Goal: Transaction & Acquisition: Subscribe to service/newsletter

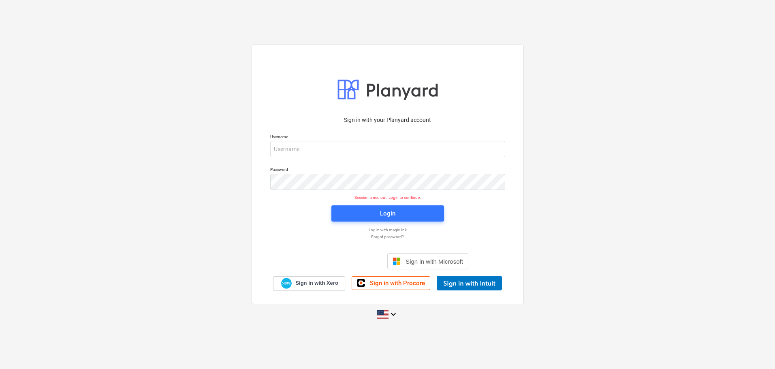
type input "[EMAIL_ADDRESS][DOMAIN_NAME]"
click at [317, 192] on div "Password" at bounding box center [387, 178] width 245 height 33
click at [315, 279] on link "Sign in with Xero" at bounding box center [309, 283] width 72 height 14
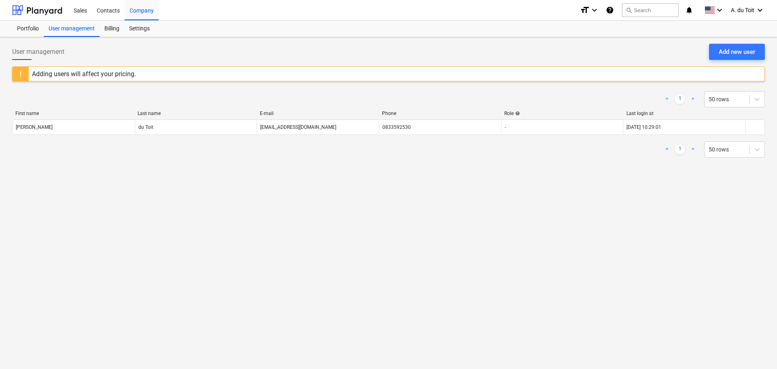
click at [695, 72] on div "Adding users will affect your pricing." at bounding box center [388, 73] width 753 height 15
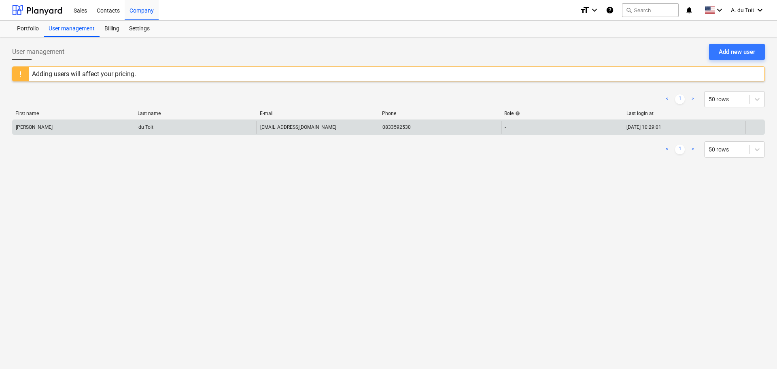
click at [63, 128] on div "Arno" at bounding box center [74, 127] width 122 height 13
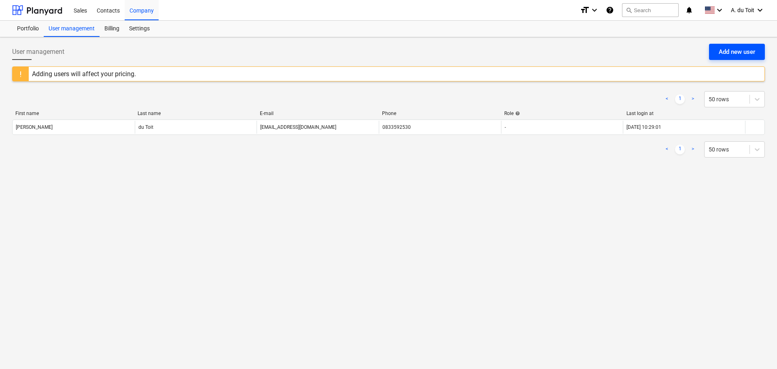
click at [747, 50] on div "Add new user" at bounding box center [737, 52] width 36 height 11
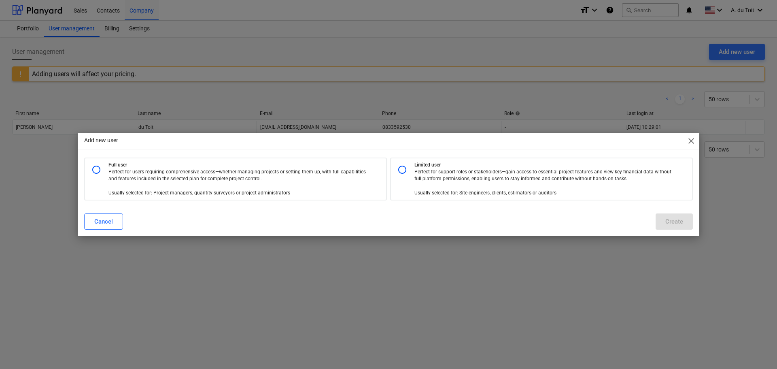
click at [96, 170] on input "radio" at bounding box center [96, 170] width 16 height 16
radio input "true"
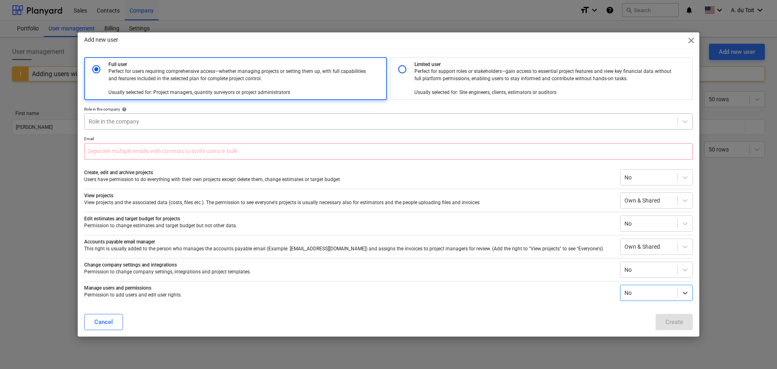
click at [138, 122] on div at bounding box center [381, 121] width 585 height 8
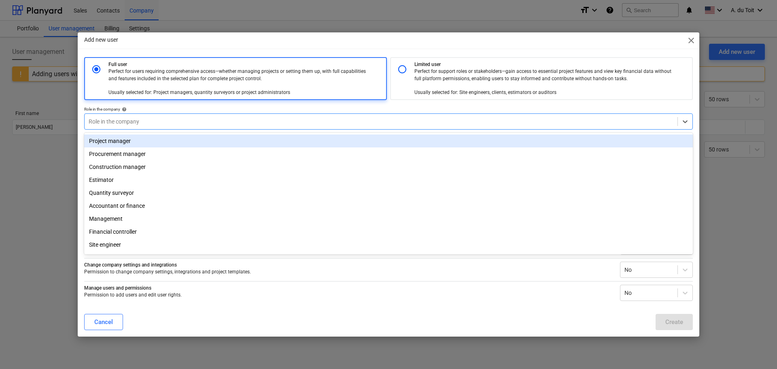
click at [151, 144] on div "Project manager" at bounding box center [388, 140] width 609 height 13
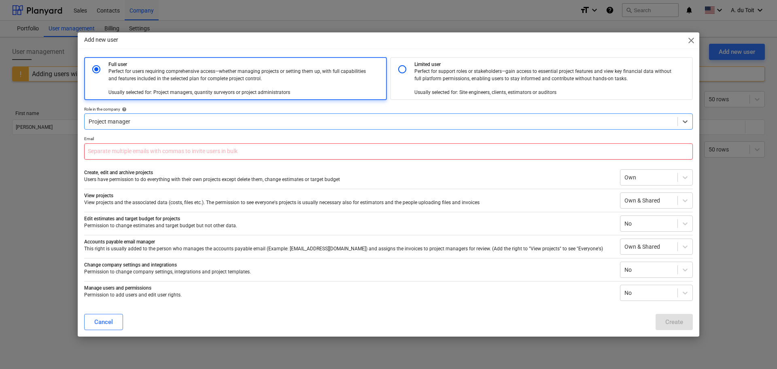
click at [153, 152] on input "text" at bounding box center [388, 151] width 609 height 16
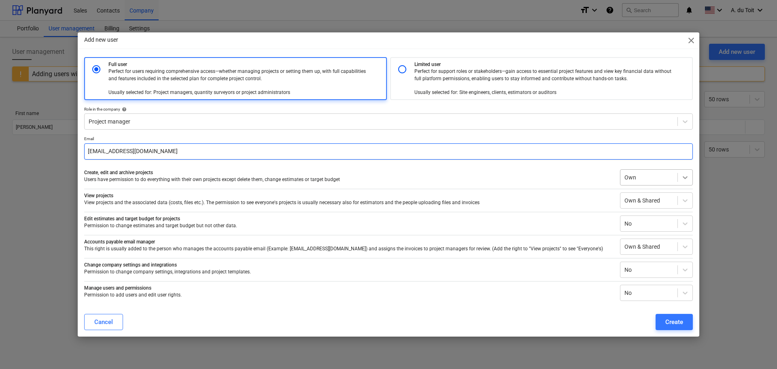
type input "sunica@paintcoprojects.co.za"
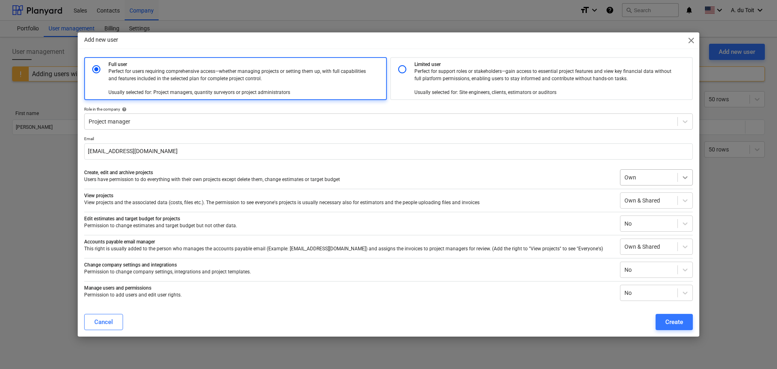
click at [691, 177] on div at bounding box center [685, 177] width 15 height 15
click at [660, 223] on div "Everyone's" at bounding box center [656, 222] width 73 height 13
click at [685, 226] on icon at bounding box center [685, 223] width 8 height 8
click at [670, 253] on div "Everyone's" at bounding box center [656, 255] width 73 height 13
click at [686, 245] on icon at bounding box center [685, 247] width 8 height 8
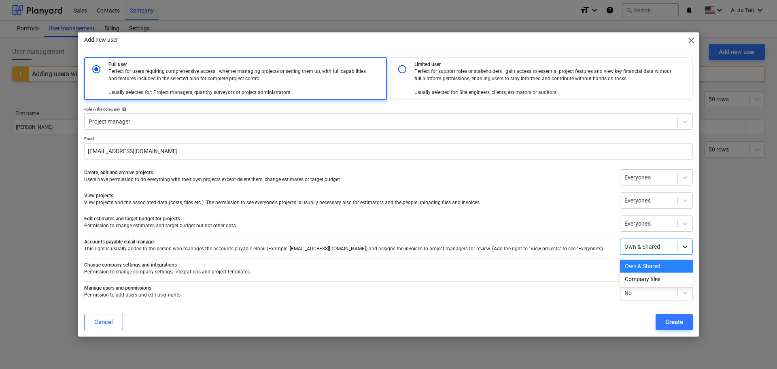
click at [686, 245] on icon at bounding box center [685, 247] width 8 height 8
click at [687, 292] on icon at bounding box center [685, 293] width 5 height 3
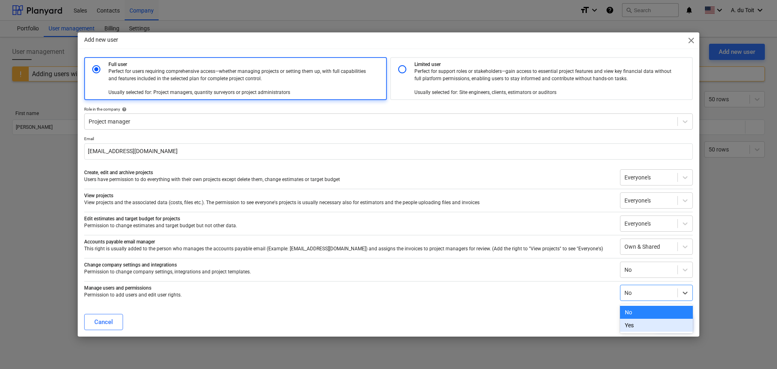
click at [660, 323] on div "Yes" at bounding box center [656, 325] width 73 height 13
click at [678, 321] on div "Create" at bounding box center [675, 322] width 18 height 11
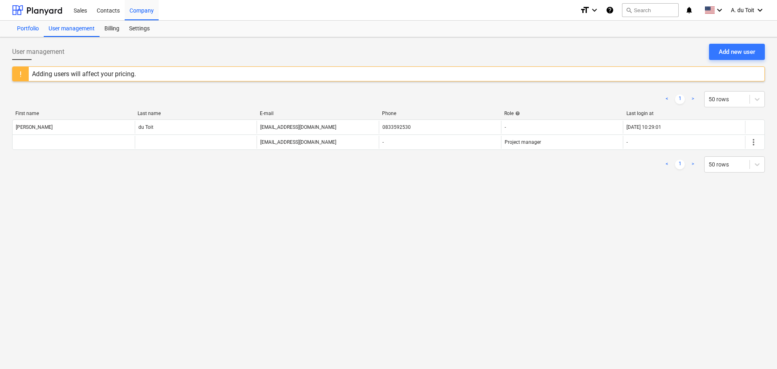
click at [26, 26] on div "Portfolio" at bounding box center [28, 29] width 32 height 16
click at [79, 9] on div "Sales" at bounding box center [80, 10] width 23 height 21
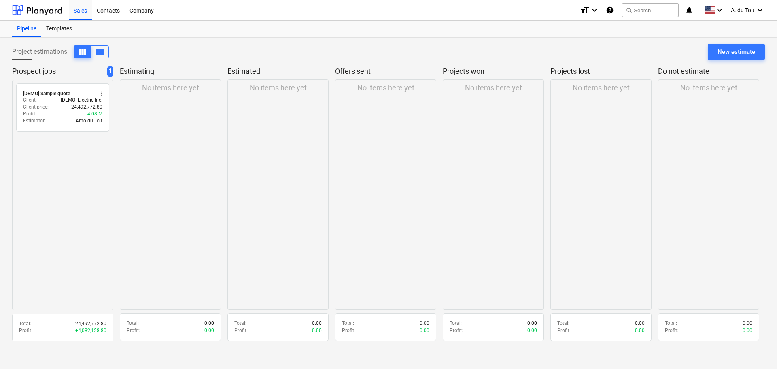
click at [147, 108] on div "No items here yet" at bounding box center [170, 194] width 101 height 230
click at [136, 73] on p "Estimating" at bounding box center [169, 71] width 98 height 10
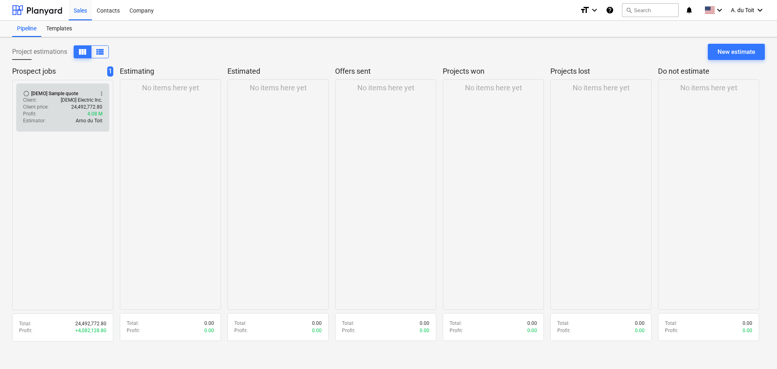
click at [57, 104] on div "Client price : 24,492,772.80" at bounding box center [62, 107] width 79 height 7
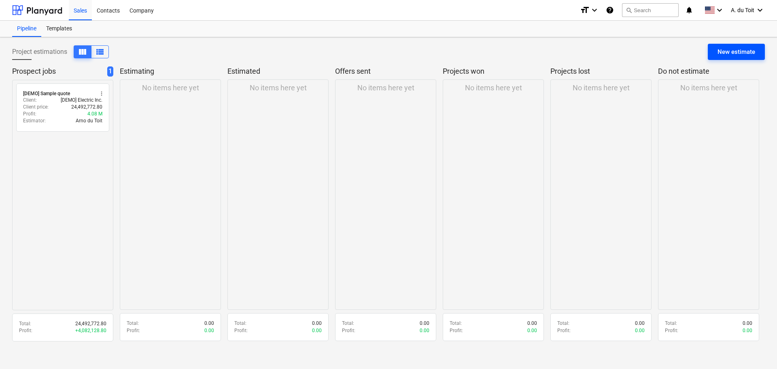
click at [735, 56] on div "New estimate" at bounding box center [737, 52] width 38 height 11
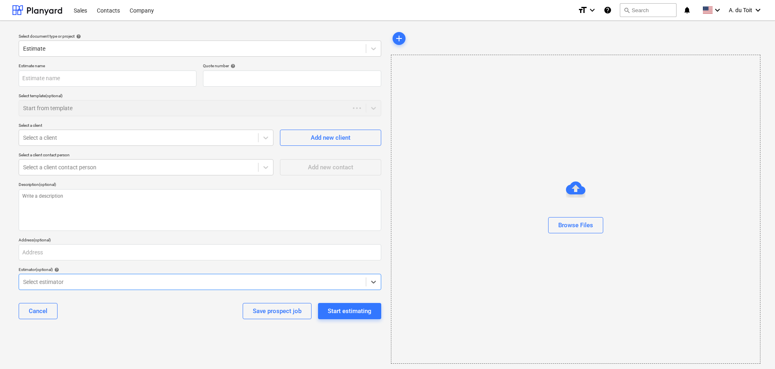
type textarea "x"
type input "QU-0001"
type textarea "x"
click at [128, 46] on div at bounding box center [192, 49] width 338 height 8
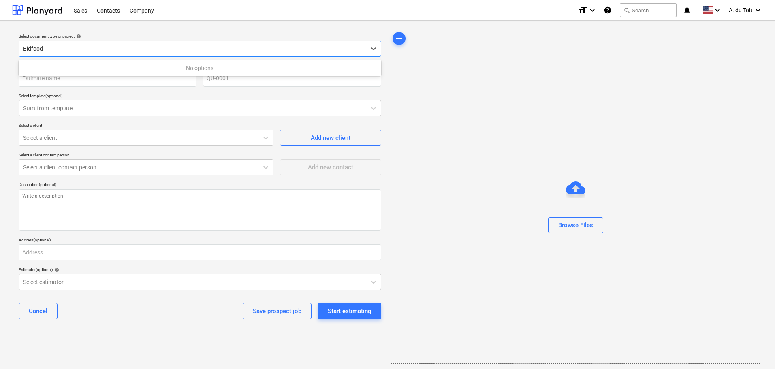
type input "Bidfood"
click at [450, 38] on div "add" at bounding box center [575, 38] width 369 height 16
click at [136, 80] on input "text" at bounding box center [108, 78] width 178 height 16
click at [108, 51] on div at bounding box center [192, 49] width 338 height 8
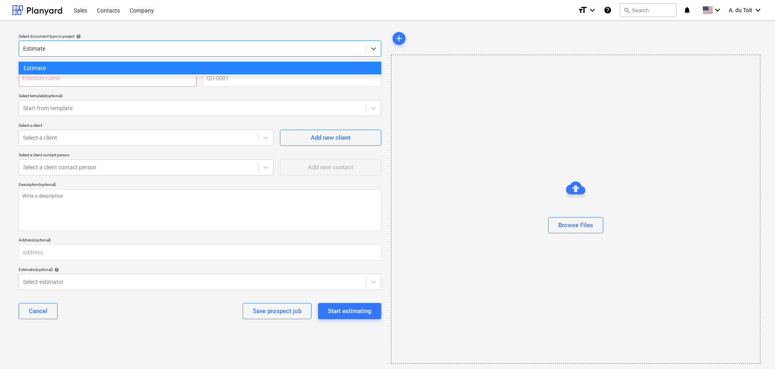
click at [108, 51] on div at bounding box center [192, 49] width 338 height 8
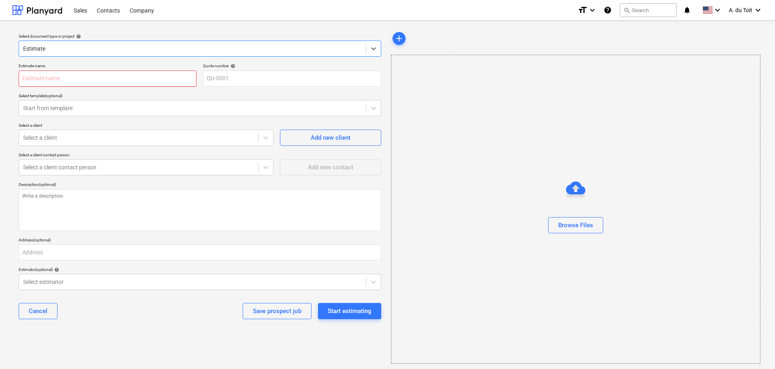
click at [84, 76] on input "text" at bounding box center [108, 78] width 178 height 16
type textarea "x"
type input "B"
type textarea "x"
type input "Bi"
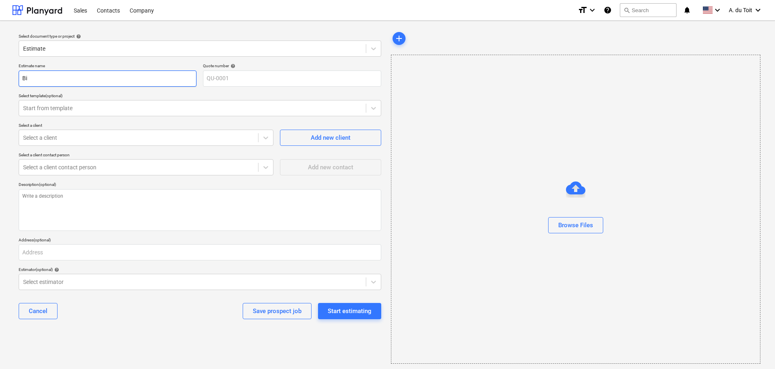
type textarea "x"
type input "Bid"
type textarea "x"
type input "Bidf"
type textarea "x"
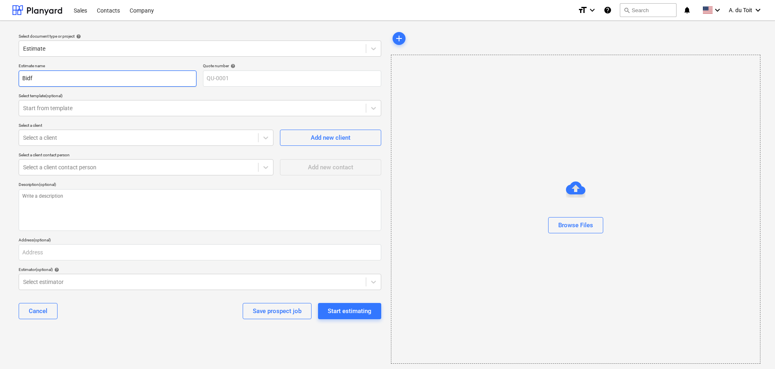
type input "Bidfo"
type textarea "x"
type input "Bidfoo"
type textarea "x"
type input "Bidfood"
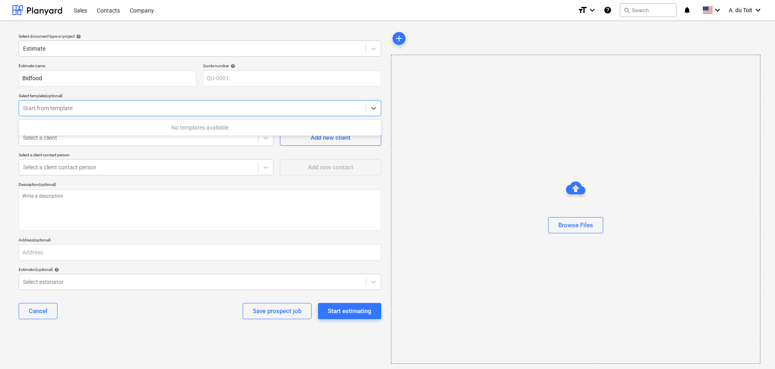
click at [115, 112] on div at bounding box center [192, 108] width 338 height 8
click at [138, 105] on div at bounding box center [192, 108] width 338 height 8
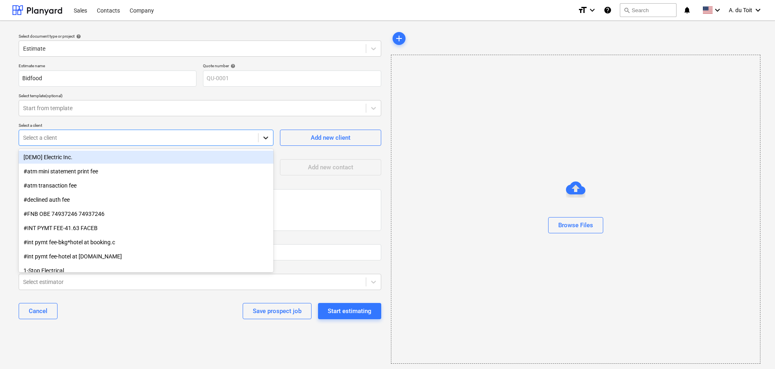
click at [264, 135] on icon at bounding box center [266, 138] width 8 height 8
click at [328, 134] on div "Add new client" at bounding box center [331, 137] width 40 height 11
type textarea "x"
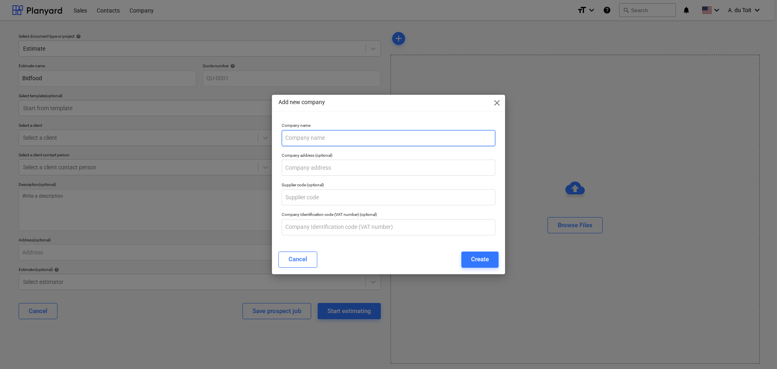
click at [330, 140] on input "text" at bounding box center [389, 138] width 214 height 16
type input "Bidfood"
click at [313, 164] on input "text" at bounding box center [389, 168] width 214 height 16
paste input "6 Crassula Road, Cornubia Dr, Ethekwini, 4032"
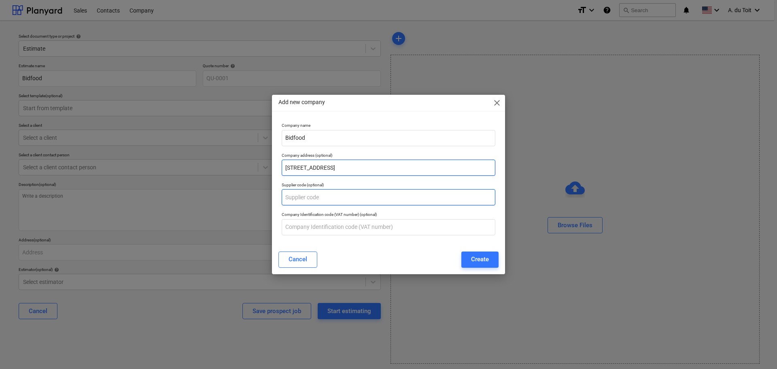
type input "6 Crassula Road, Cornubia Dr, Ethekwini, 4032"
click at [312, 196] on input "text" at bounding box center [389, 197] width 214 height 16
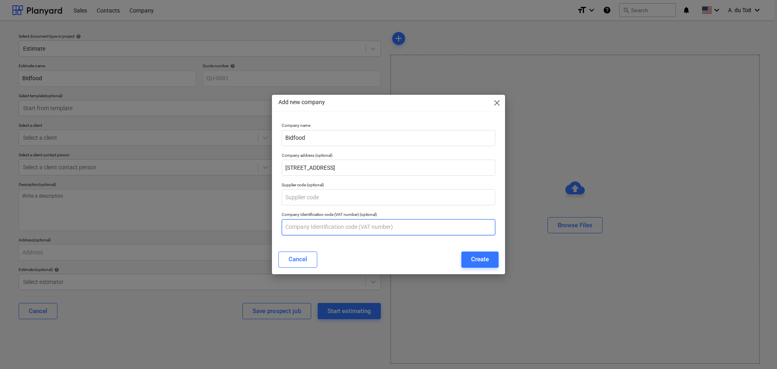
click at [340, 230] on input "text" at bounding box center [389, 227] width 214 height 16
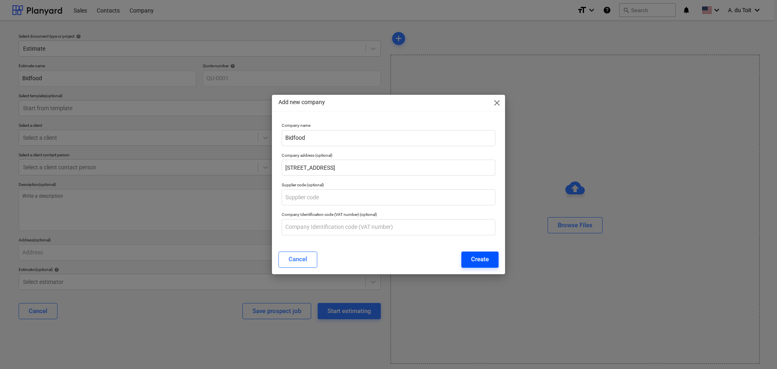
click at [492, 260] on button "Create" at bounding box center [480, 259] width 37 height 16
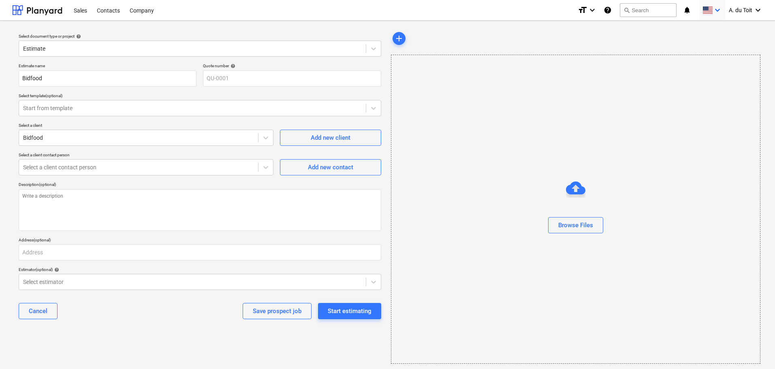
click at [719, 10] on icon "keyboard_arrow_down" at bounding box center [717, 10] width 10 height 10
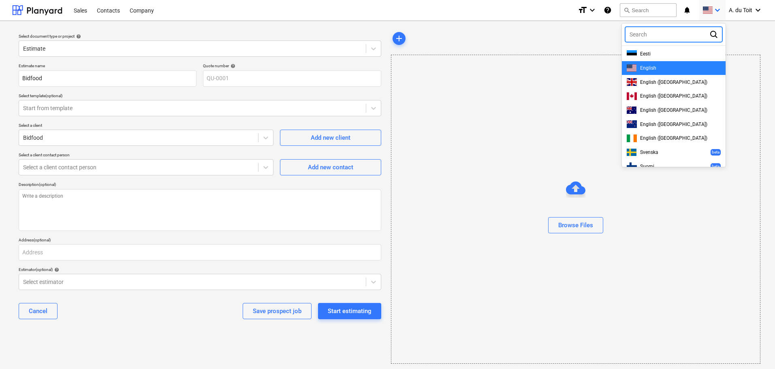
click at [660, 67] on div "English" at bounding box center [673, 68] width 94 height 8
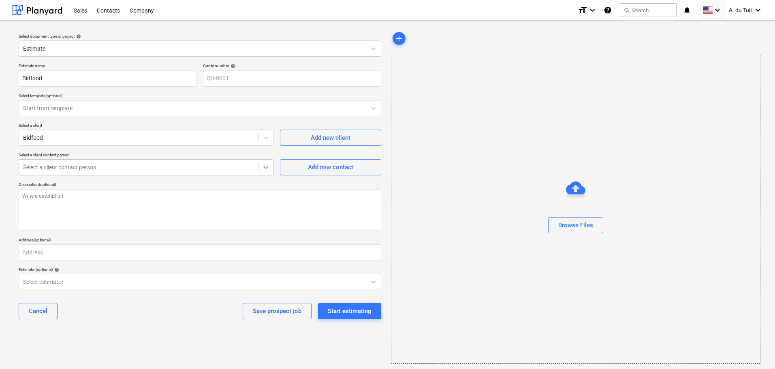
click at [265, 169] on icon at bounding box center [266, 167] width 8 height 8
click at [83, 198] on textarea at bounding box center [200, 210] width 362 height 42
type textarea "x"
type textarea "W"
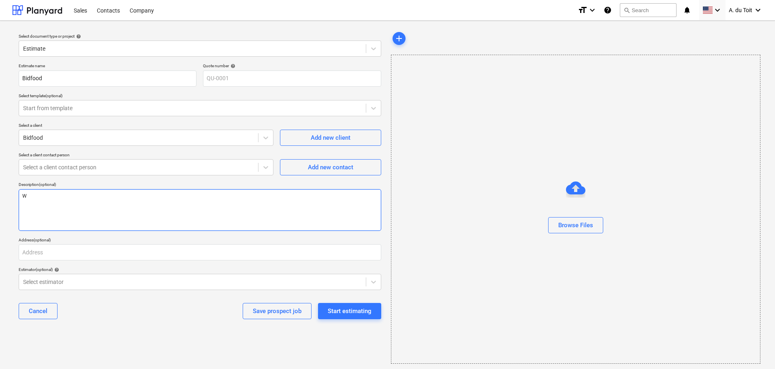
type textarea "x"
type textarea "Wa"
type textarea "x"
type textarea "Wal"
type textarea "x"
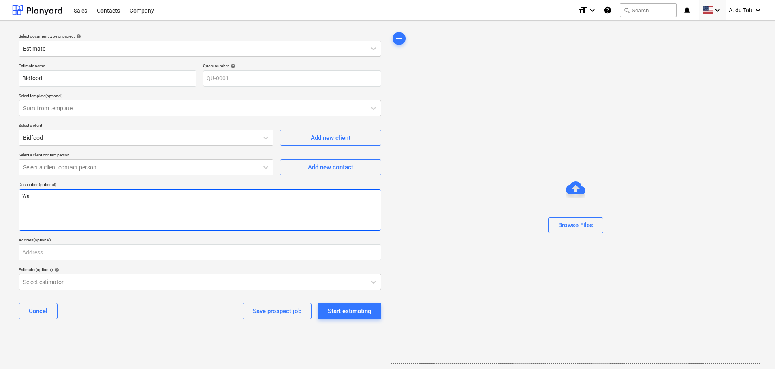
type textarea "Wall"
type textarea "x"
type textarea "Wall"
type textarea "x"
type textarea "Wall p"
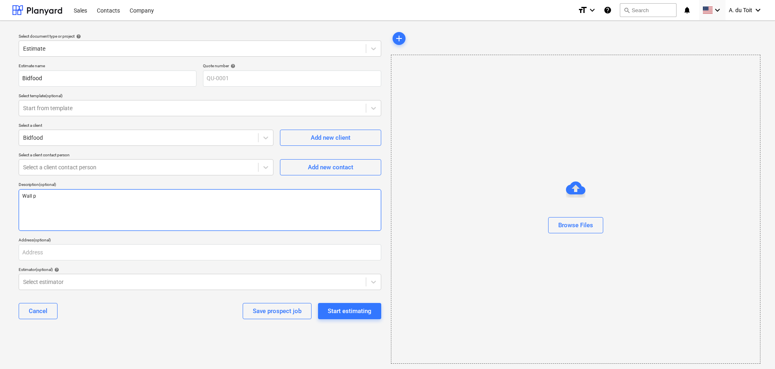
type textarea "x"
type textarea "Wall pa"
type textarea "x"
type textarea "Wall pai"
type textarea "x"
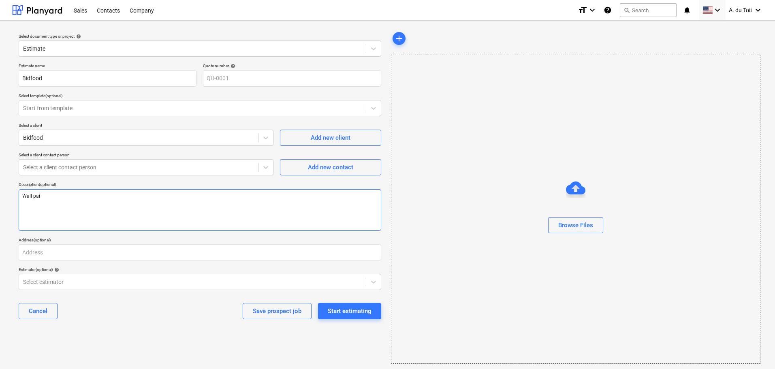
type textarea "Wall pain"
type textarea "x"
type textarea "Wall paint"
type textarea "x"
type textarea "Wall painti"
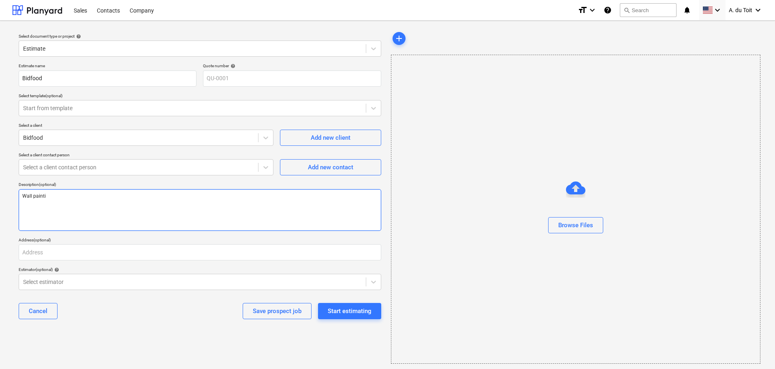
type textarea "x"
type textarea "Wall paintin"
type textarea "x"
type textarea "Wall painting"
type textarea "x"
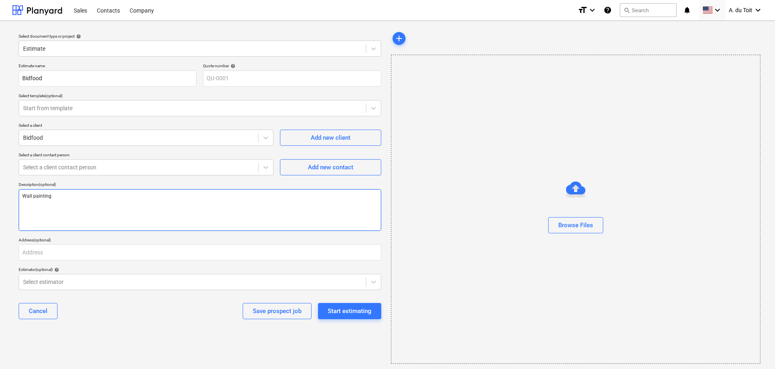
type textarea "Wall painting"
type textarea "x"
type textarea "Wall painting ,"
type textarea "x"
type textarea "Wall painting ,i"
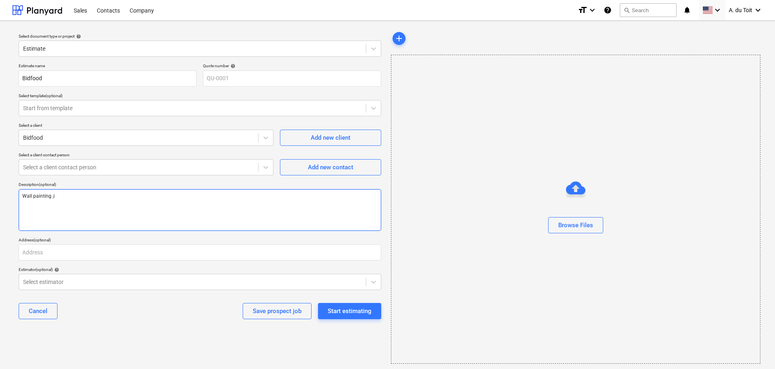
type textarea "x"
type textarea "Wall painting ,in"
type textarea "x"
type textarea "Wall painting ,int"
type textarea "x"
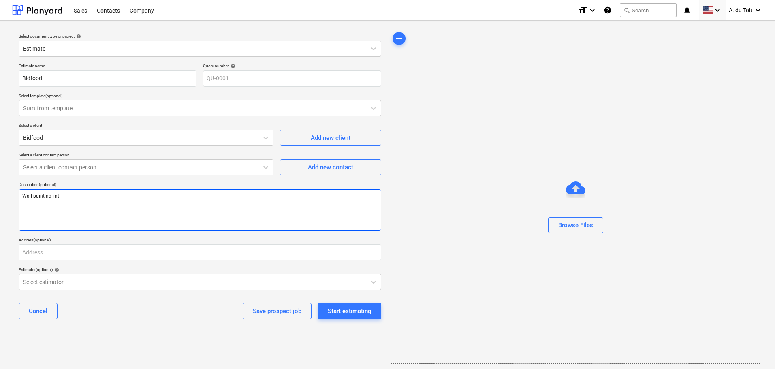
type textarea "Wall painting ,inte"
type textarea "x"
type textarea "Wall painting ,inter"
type textarea "x"
type textarea "Wall painting ,interi"
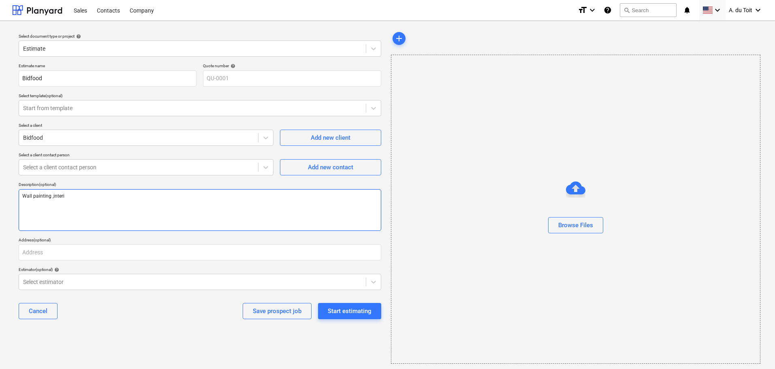
type textarea "x"
type textarea "Wall painting ,interio"
type textarea "x"
type textarea "Wall painting ,interior"
type textarea "x"
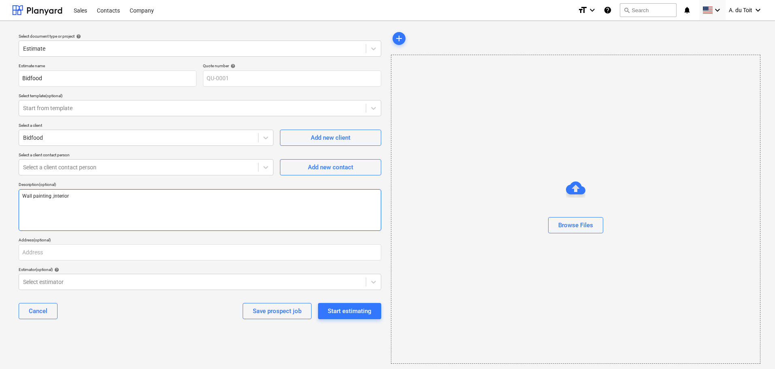
type textarea "Wall painting ,interior"
type textarea "x"
type textarea "Wall painting ,interior e"
type textarea "x"
type textarea "Wall painting ,interior ex"
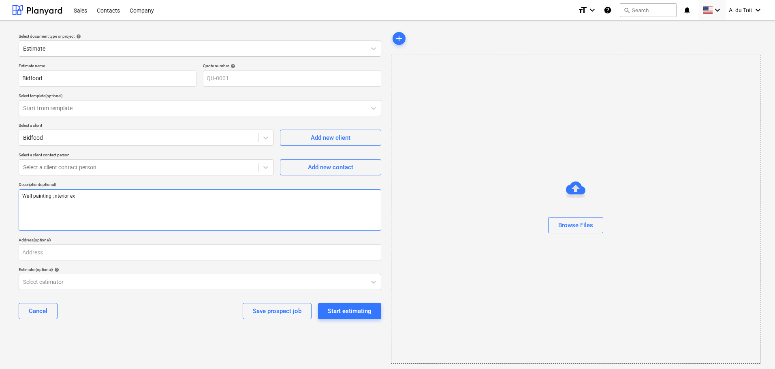
type textarea "x"
type textarea "Wall painting ,interior ext"
type textarea "x"
type textarea "Wall painting ,interior exte"
type textarea "x"
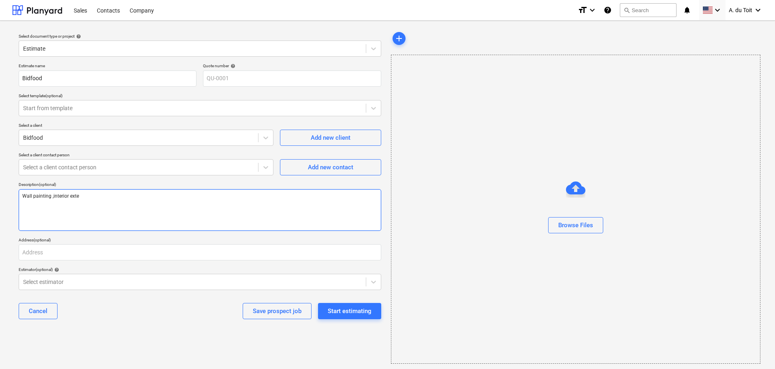
type textarea "Wall painting ,interior exter"
type textarea "x"
type textarea "Wall painting ,interior exteri"
type textarea "x"
type textarea "Wall painting ,interior exterio"
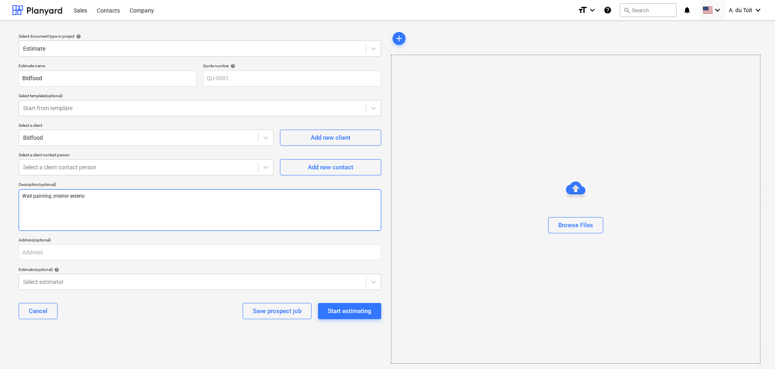
type textarea "x"
type textarea "Wall painting ,interior exterior"
type textarea "x"
type textarea "Wall painting ,interior exterior"
type textarea "x"
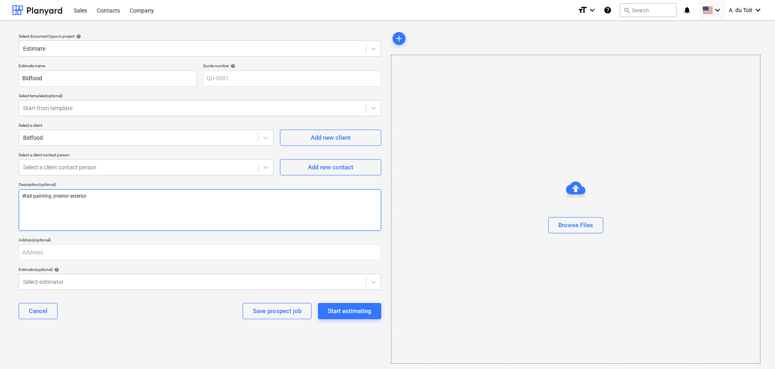
type textarea "Wall painting ,interior exterior a"
type textarea "x"
type textarea "Wall painting ,interior exterior an"
type textarea "x"
type textarea "Wall painting ,interior exterior and"
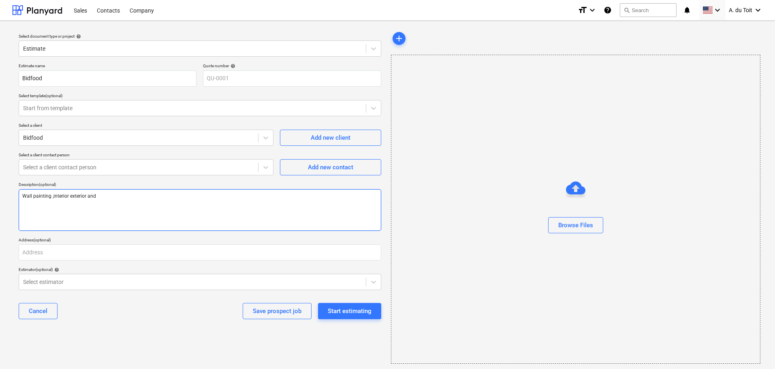
type textarea "x"
type textarea "Wall painting ,interior exterior and"
type textarea "x"
type textarea "Wall painting ,interior exterior and c"
type textarea "x"
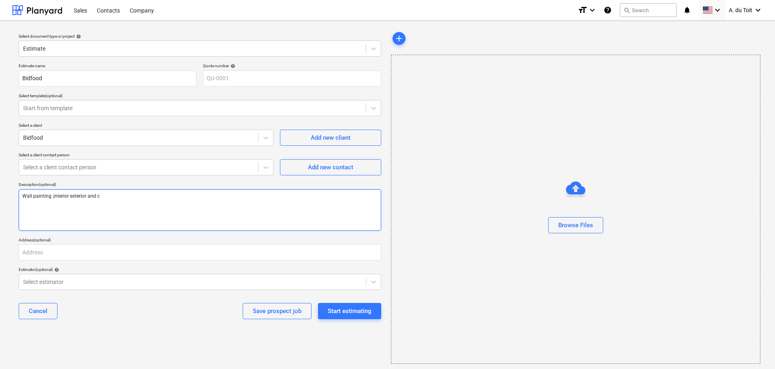
type textarea "Wall painting ,interior exterior and co"
type textarea "x"
type textarea "Wall painting ,interior exterior and cor"
type textarea "x"
type textarea "Wall painting ,interior exterior and corr"
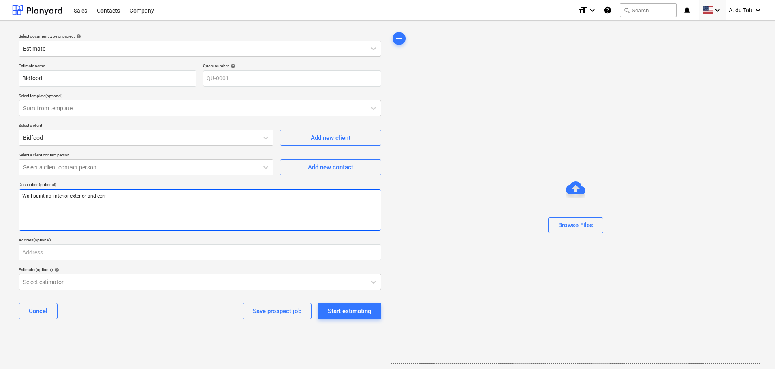
type textarea "x"
type textarea "Wall painting ,interior exterior and corro"
type textarea "x"
type textarea "Wall painting ,interior exterior and corros"
type textarea "x"
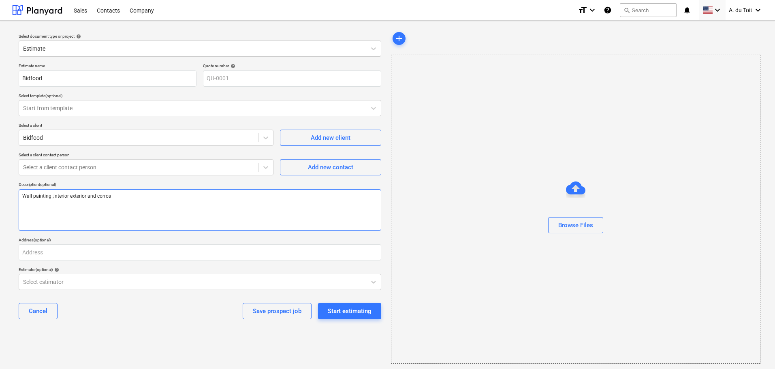
type textarea "Wall painting ,interior exterior and corrosi"
type textarea "x"
type textarea "Wall painting ,interior exterior and corrosio"
type textarea "x"
type textarea "Wall painting ,interior exterior and corrosion"
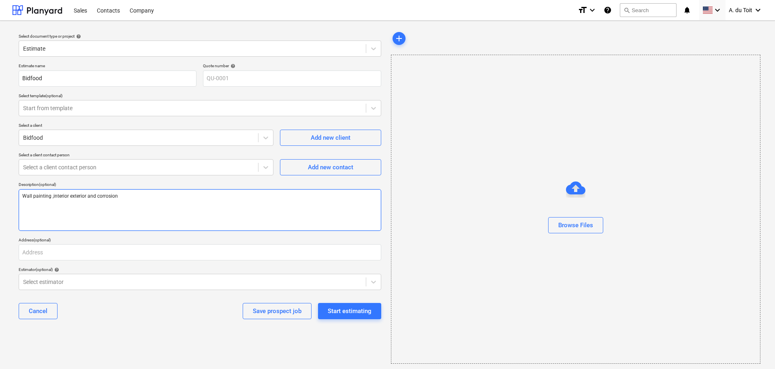
type textarea "x"
type textarea "Wall painting ,interior exterior and corrosion"
type textarea "x"
type textarea "Wall painting ,interior exterior and corrosion p"
type textarea "x"
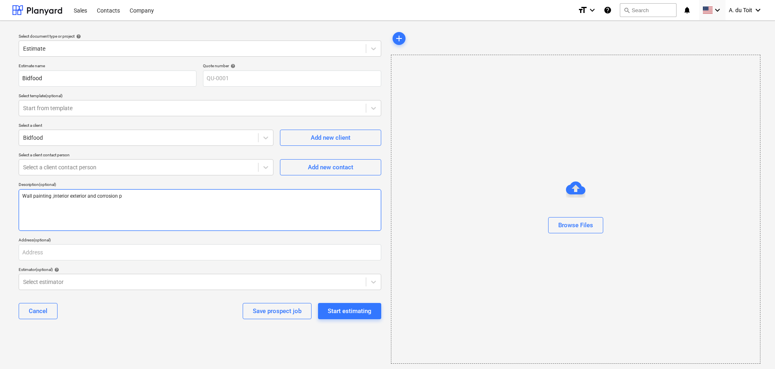
type textarea "Wall painting ,interior exterior and corrosion pr"
type textarea "x"
type textarea "Wall painting ,interior exterior and corrosion pro"
type textarea "x"
type textarea "Wall painting ,interior exterior and corrosion prot"
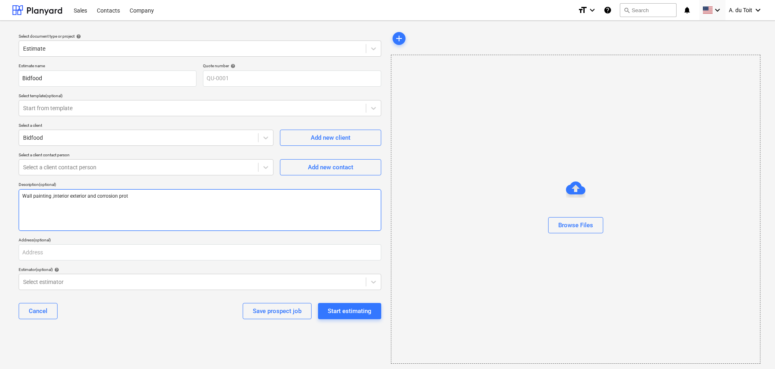
type textarea "x"
type textarea "Wall painting ,interior exterior and corrosion prote"
type textarea "x"
type textarea "Wall painting ,interior exterior and corrosion protec"
type textarea "x"
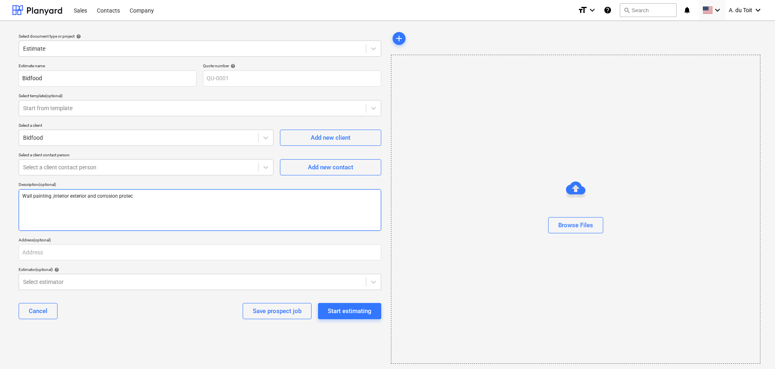
type textarea "Wall painting ,interior exterior and corrosion protect"
type textarea "x"
type textarea "Wall painting ,interior exterior and corrosion protecti"
type textarea "x"
type textarea "Wall painting ,interior exterior and corrosion protectio"
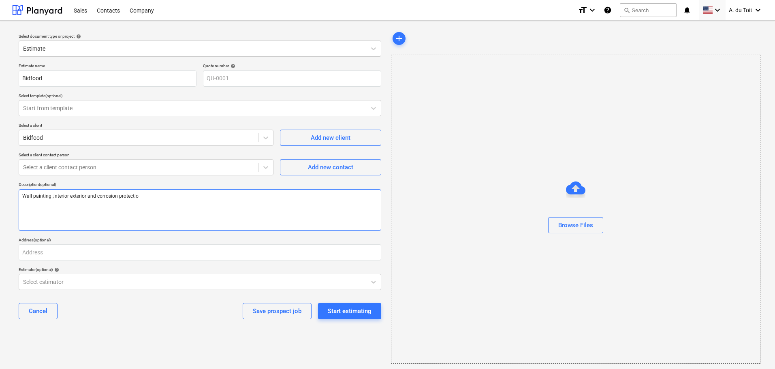
type textarea "x"
type textarea "Wall painting ,interior exterior and corrosion protection"
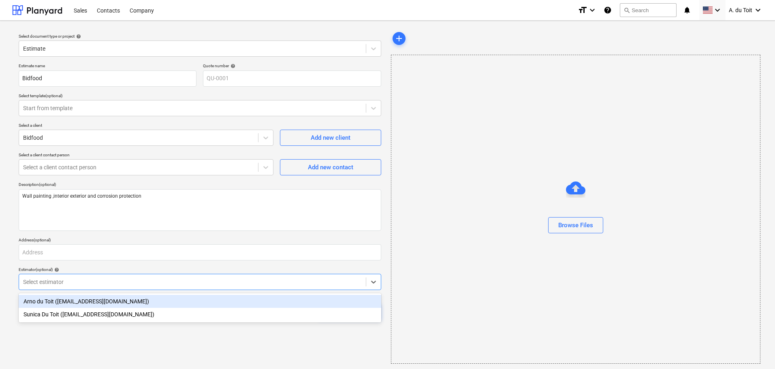
click at [142, 281] on div at bounding box center [192, 282] width 338 height 8
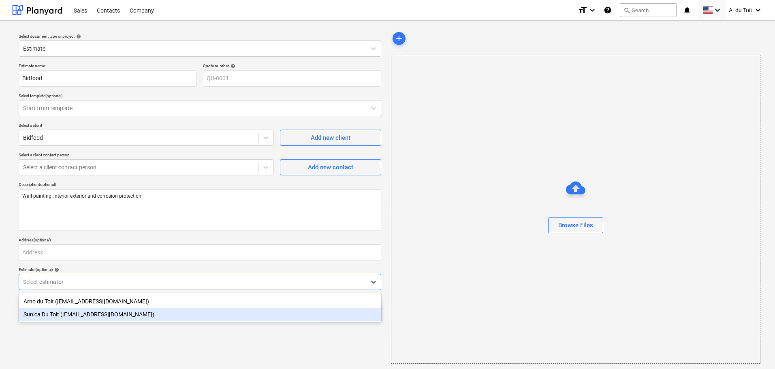
click at [121, 313] on div "Sunica Du Toit (sunica@paintcoprojects.co.za)" at bounding box center [200, 314] width 362 height 13
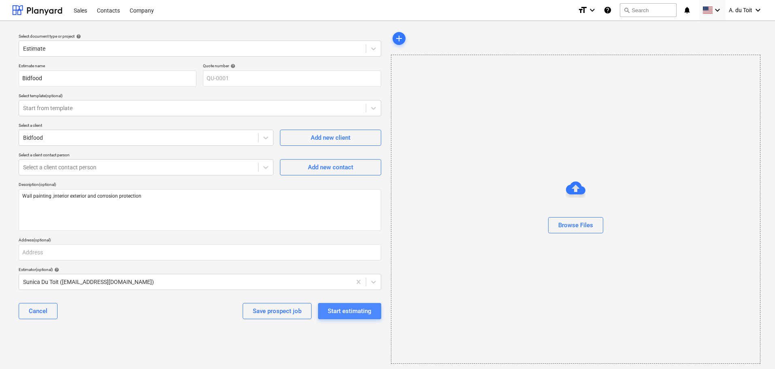
click at [352, 313] on div "Start estimating" at bounding box center [350, 311] width 44 height 11
click at [143, 167] on div at bounding box center [138, 167] width 231 height 8
click at [262, 170] on icon at bounding box center [266, 167] width 8 height 8
click at [151, 168] on div at bounding box center [138, 167] width 231 height 8
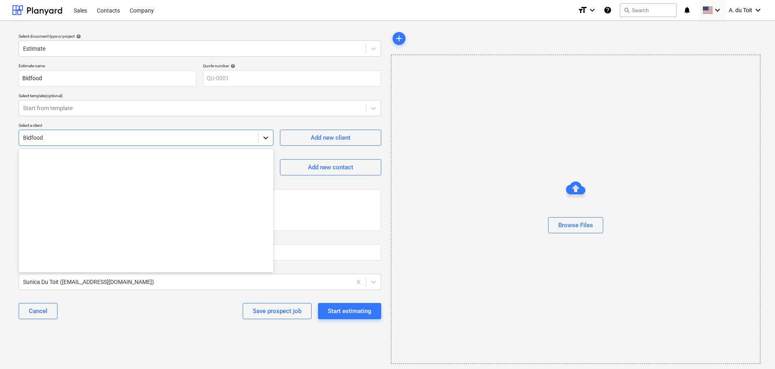
click at [266, 137] on icon at bounding box center [266, 138] width 8 height 8
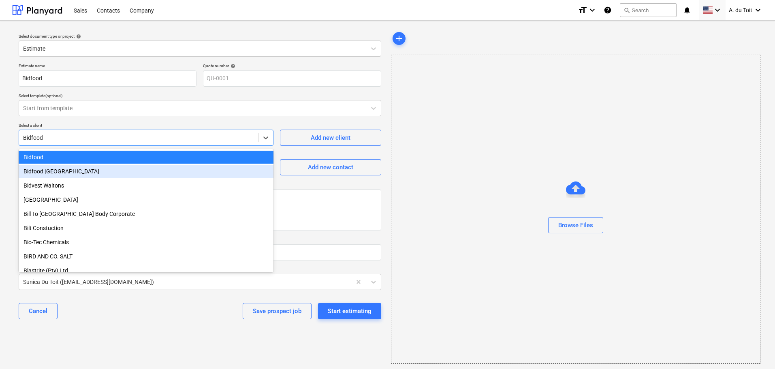
click at [214, 170] on div "Bidfood Durban" at bounding box center [146, 171] width 255 height 13
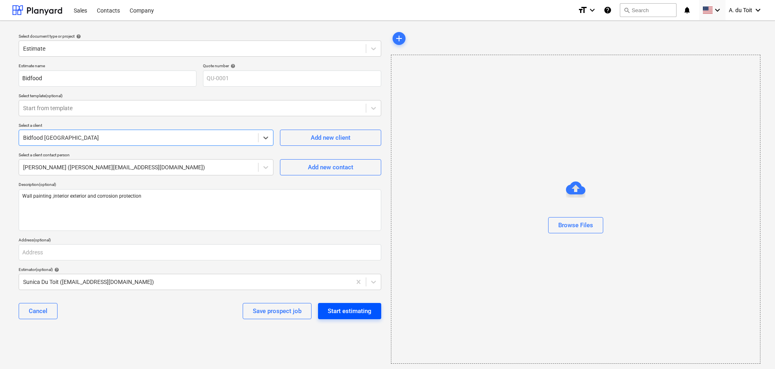
click at [360, 312] on div "Start estimating" at bounding box center [350, 311] width 44 height 11
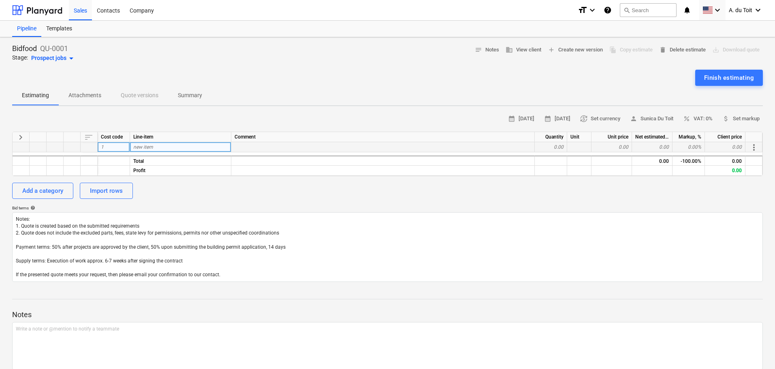
click at [174, 147] on div "new item" at bounding box center [180, 147] width 101 height 10
click at [591, 117] on span "currency_exchange Set currency" at bounding box center [600, 118] width 40 height 9
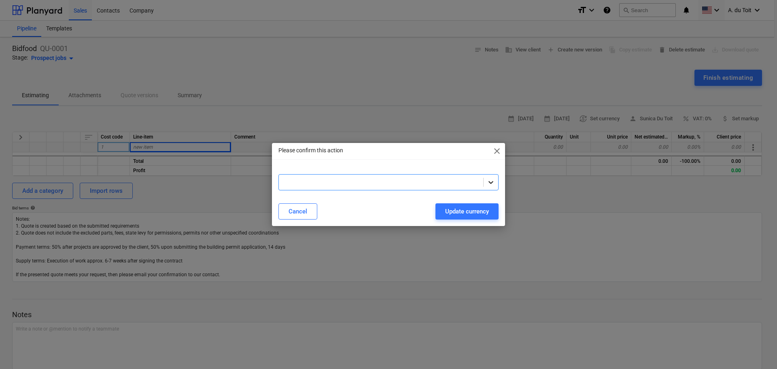
click at [487, 180] on icon at bounding box center [491, 182] width 8 height 8
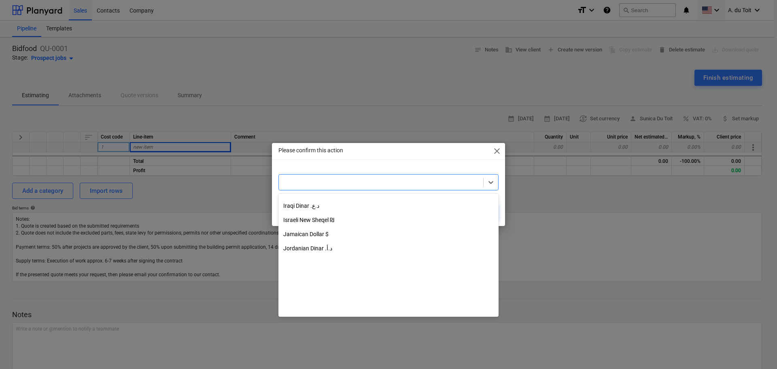
type textarea "x"
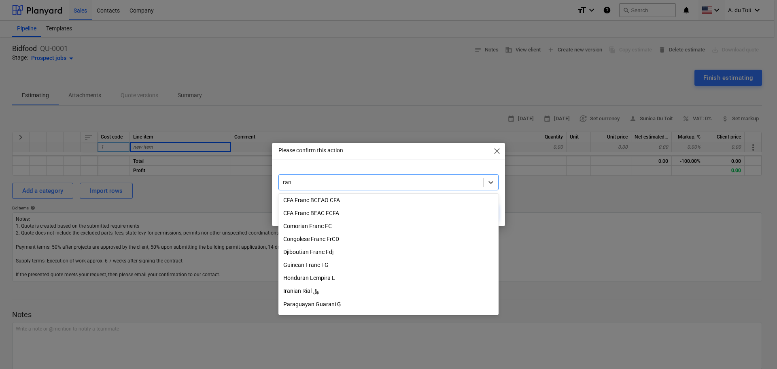
type input "rand"
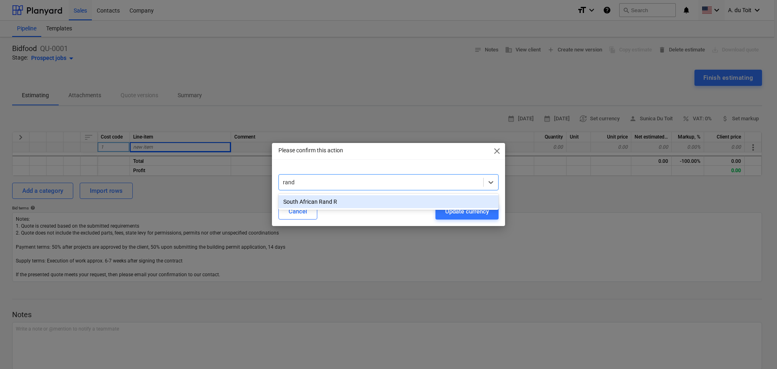
click at [336, 204] on div "South African Rand R" at bounding box center [389, 201] width 220 height 13
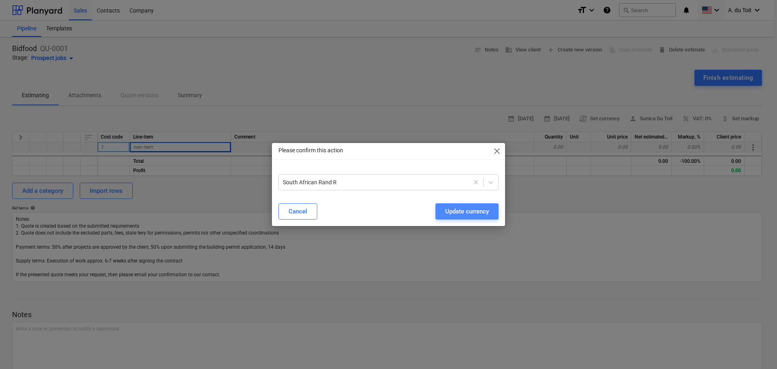
click at [468, 209] on div "Update currency" at bounding box center [467, 211] width 44 height 11
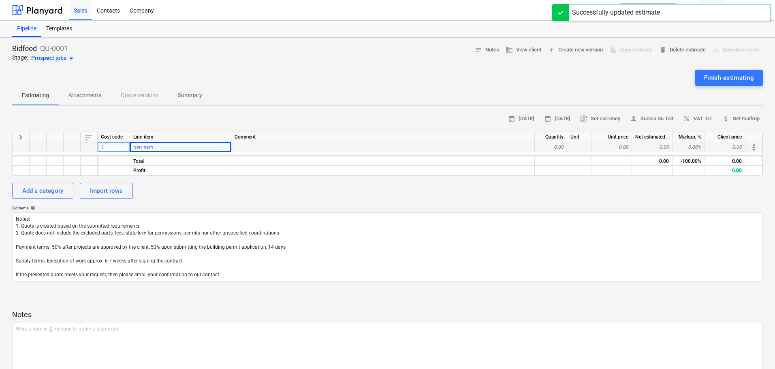
type textarea "x"
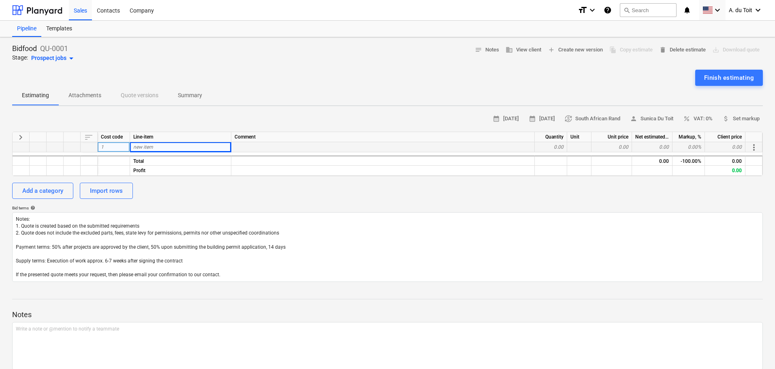
click at [172, 149] on div "new item" at bounding box center [180, 147] width 101 height 10
type input "Labour"
click at [203, 201] on div "calendar_month 20 Aug 2025 calendar_month 03 Sep 2025 currency_exchange South A…" at bounding box center [387, 197] width 750 height 169
type textarea "x"
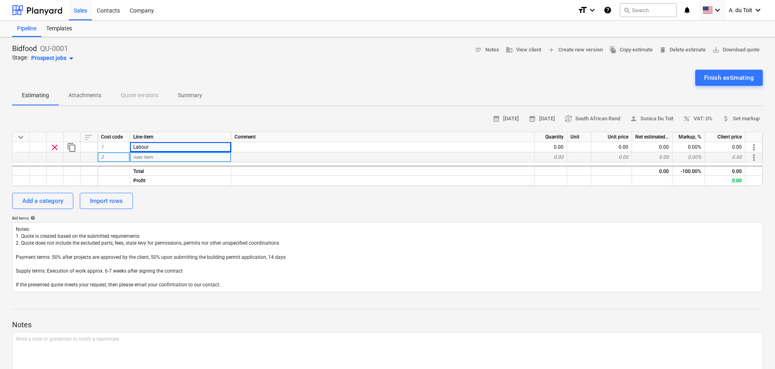
click at [164, 157] on div "new item" at bounding box center [180, 157] width 101 height 10
type input "Paint"
click at [222, 200] on div "Add a category Import rows" at bounding box center [387, 201] width 750 height 16
type textarea "x"
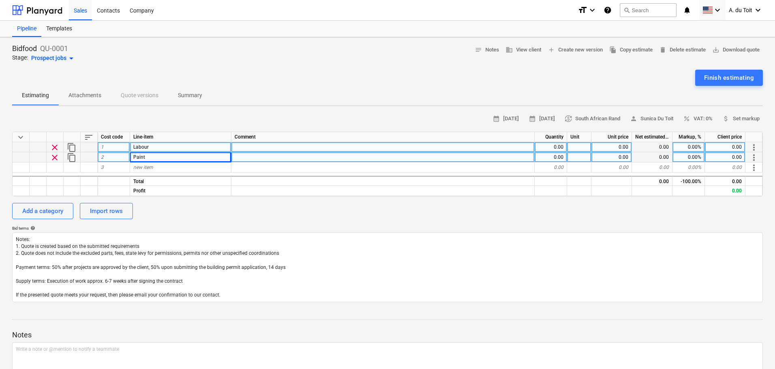
click at [562, 147] on div "0.00" at bounding box center [550, 147] width 32 height 10
click at [549, 210] on div "Add a category Import rows" at bounding box center [387, 211] width 750 height 16
